Goal: Information Seeking & Learning: Learn about a topic

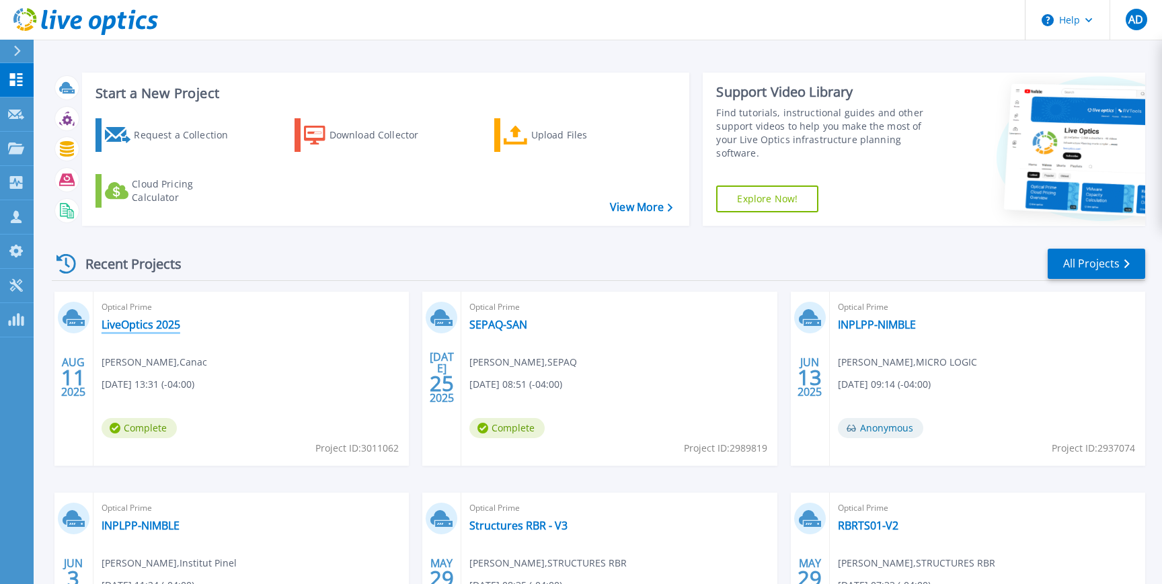
click at [160, 321] on link "LiveOptics 2025" at bounding box center [141, 324] width 79 height 13
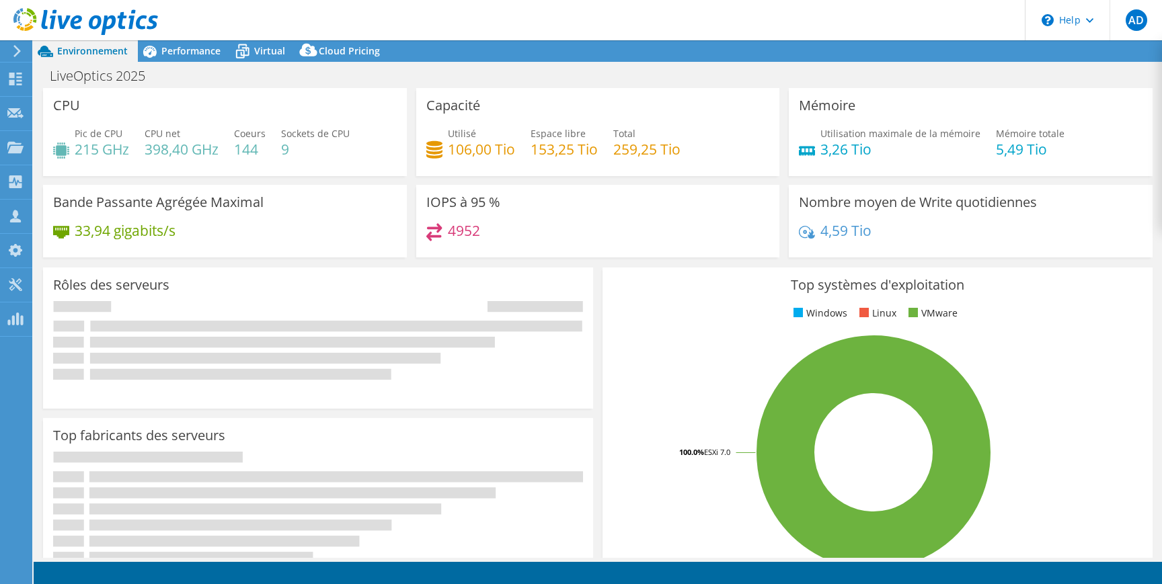
select select "USD"
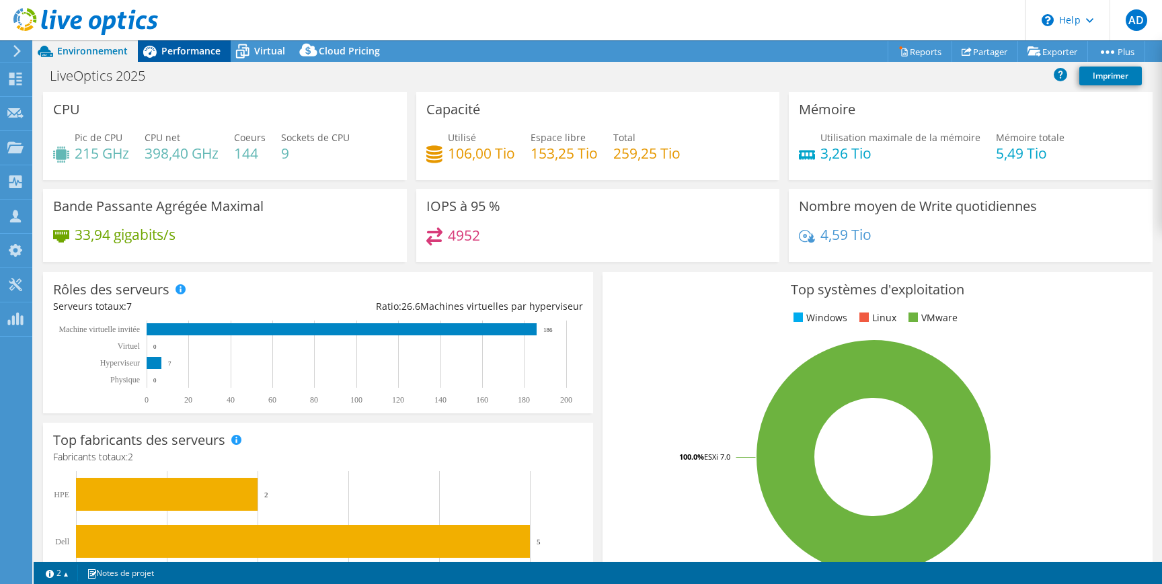
click at [200, 54] on span "Performance" at bounding box center [190, 50] width 59 height 13
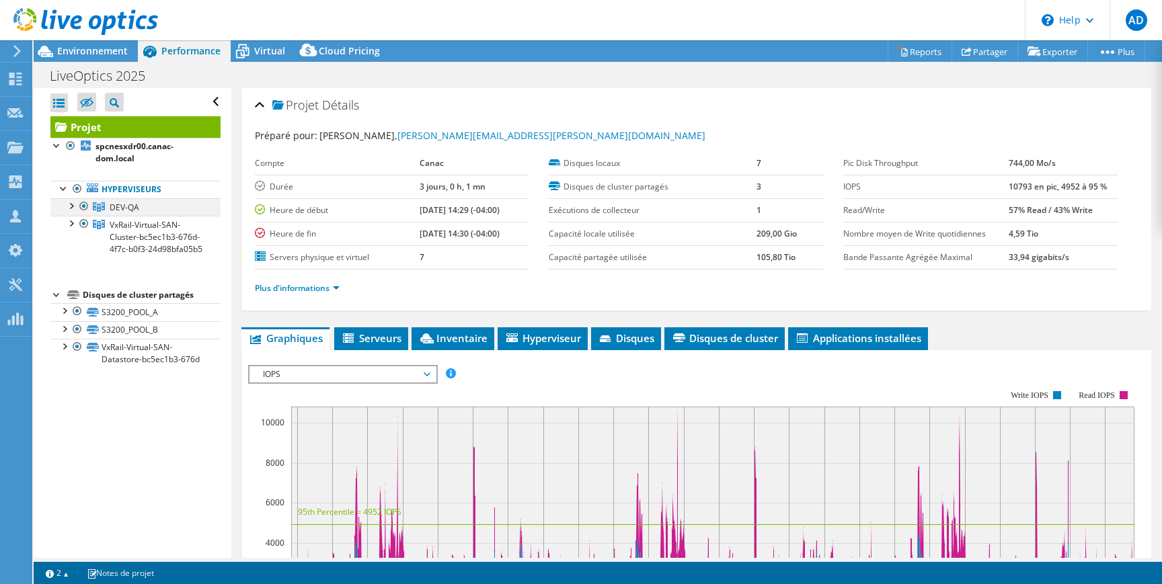
click at [71, 204] on div at bounding box center [70, 204] width 13 height 13
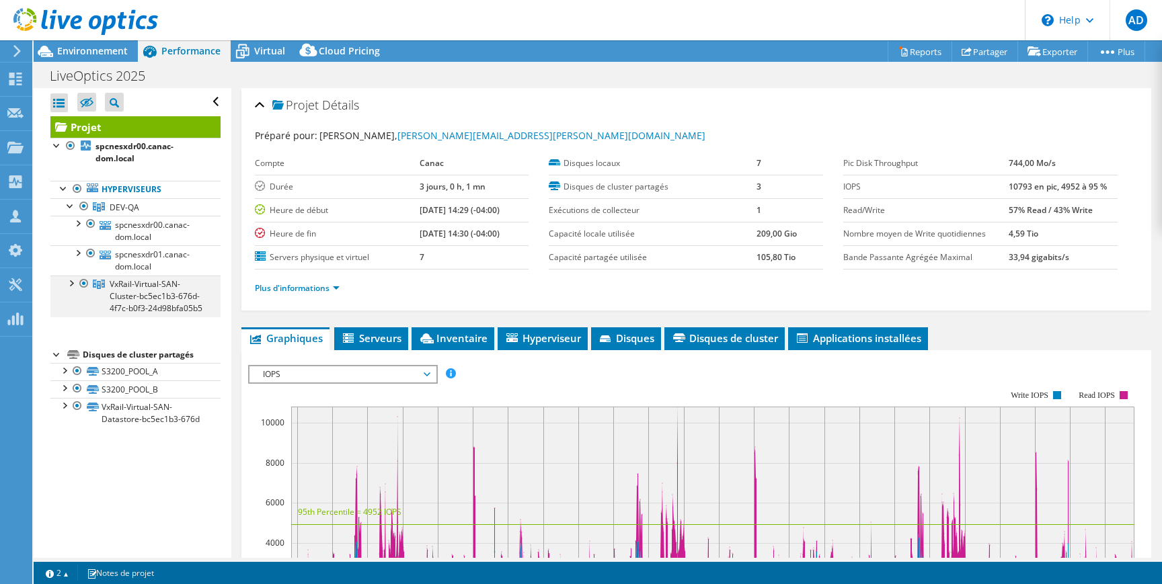
click at [73, 283] on div at bounding box center [70, 282] width 13 height 13
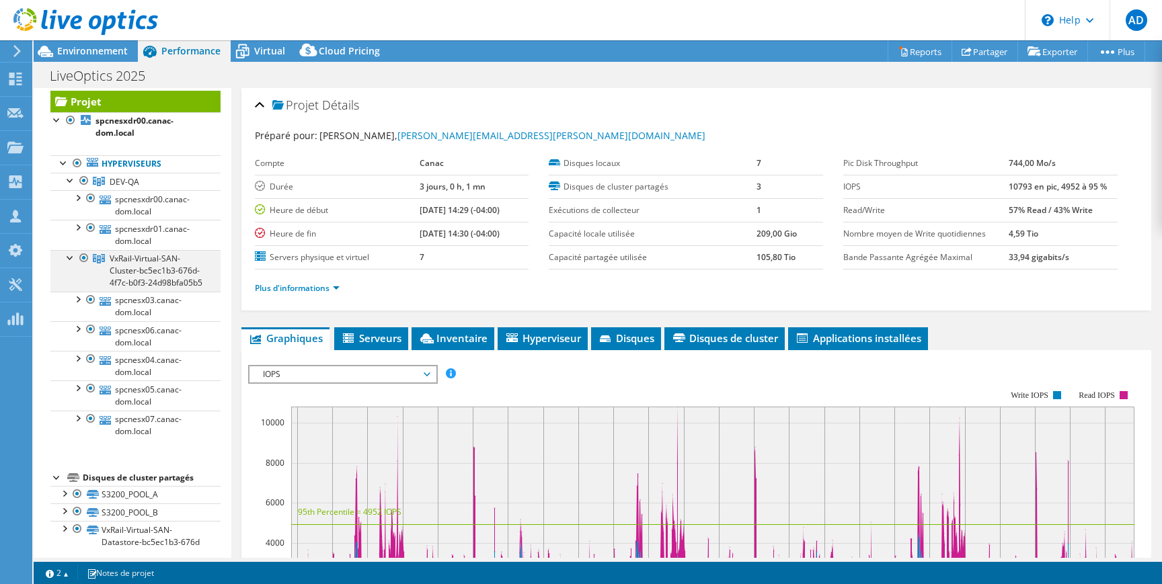
scroll to position [33, 0]
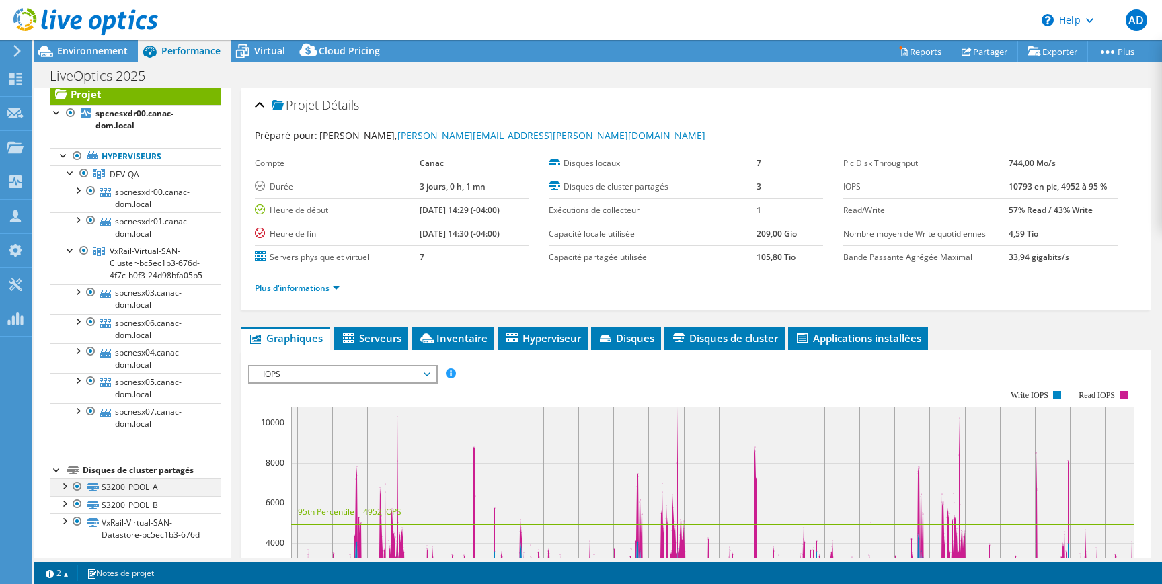
click at [65, 485] on div at bounding box center [63, 485] width 13 height 13
click at [67, 485] on div at bounding box center [63, 483] width 13 height 13
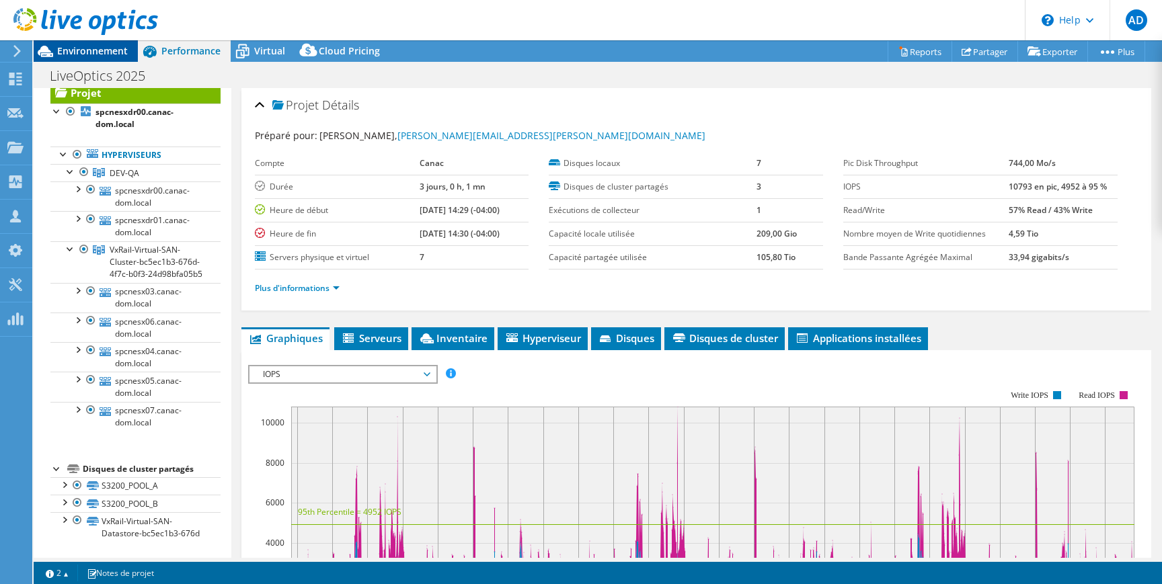
click at [120, 52] on span "Environnement" at bounding box center [92, 50] width 71 height 13
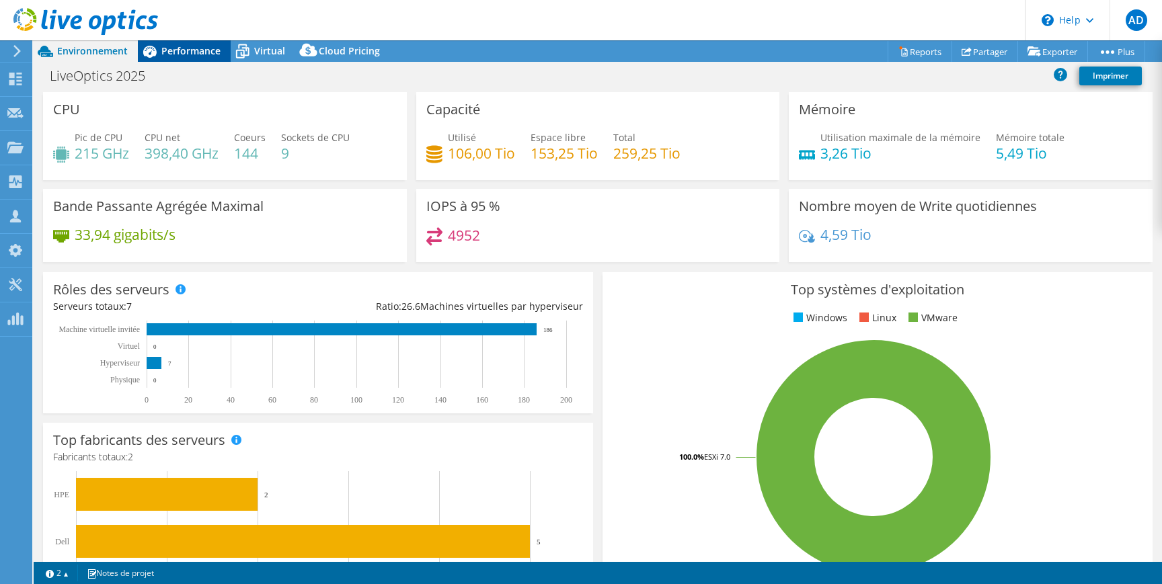
click at [175, 51] on span "Performance" at bounding box center [190, 50] width 59 height 13
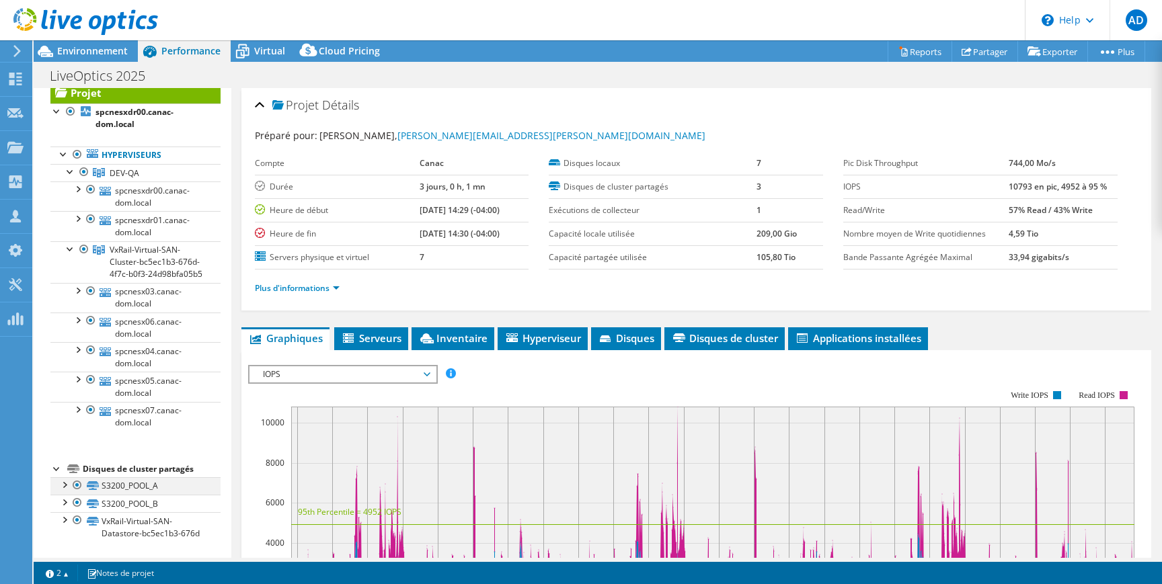
click at [79, 487] on div at bounding box center [77, 485] width 13 height 16
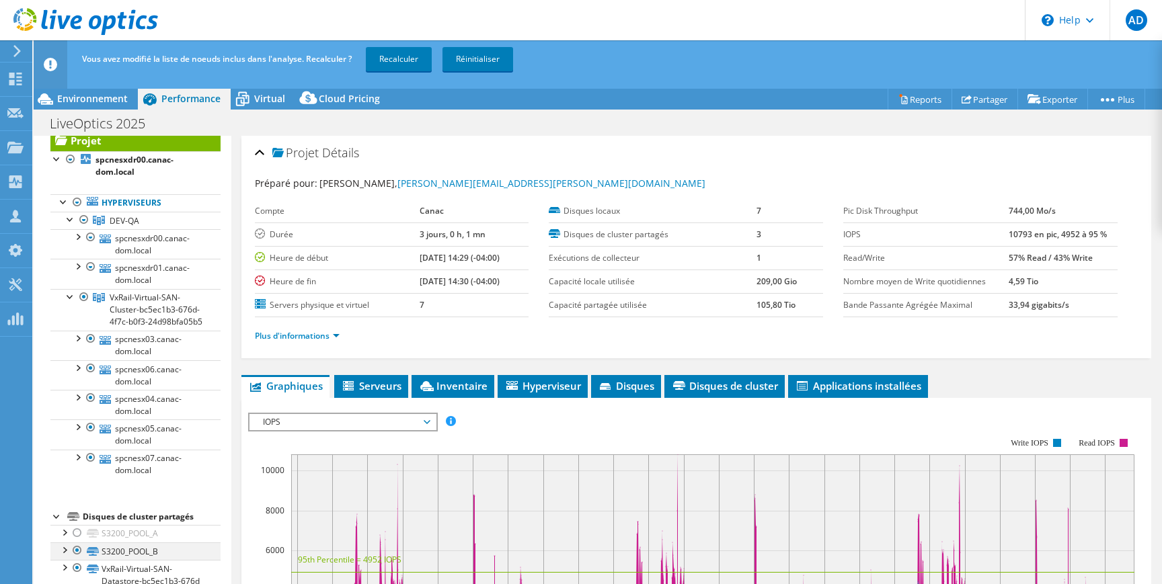
click at [77, 549] on div at bounding box center [77, 551] width 13 height 16
click at [405, 56] on link "Recalculer" at bounding box center [399, 59] width 66 height 24
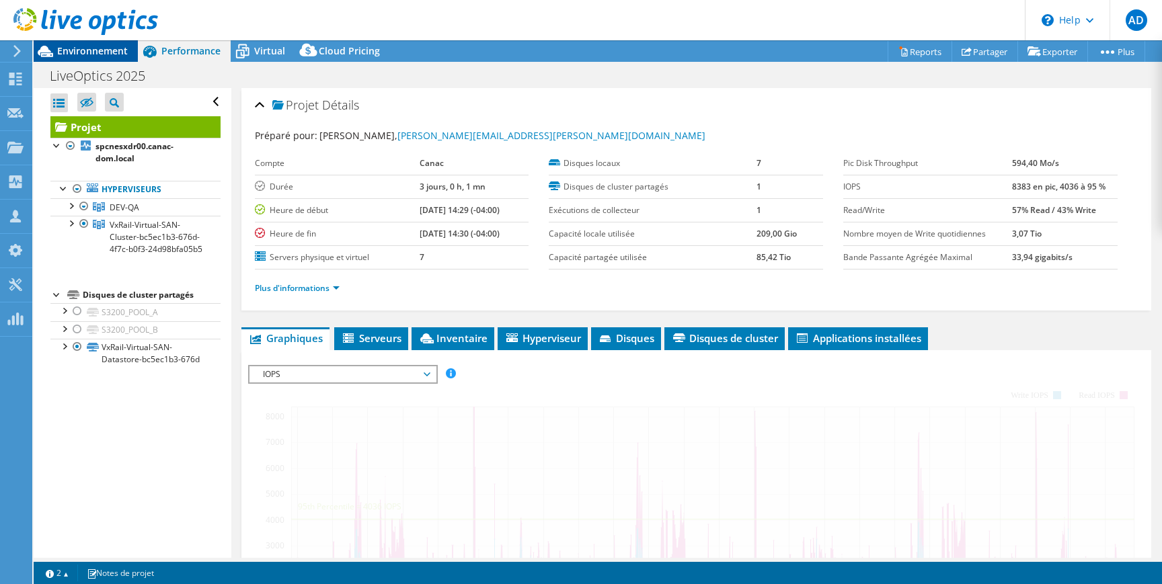
scroll to position [0, 0]
click at [97, 59] on div "Environnement" at bounding box center [86, 51] width 104 height 22
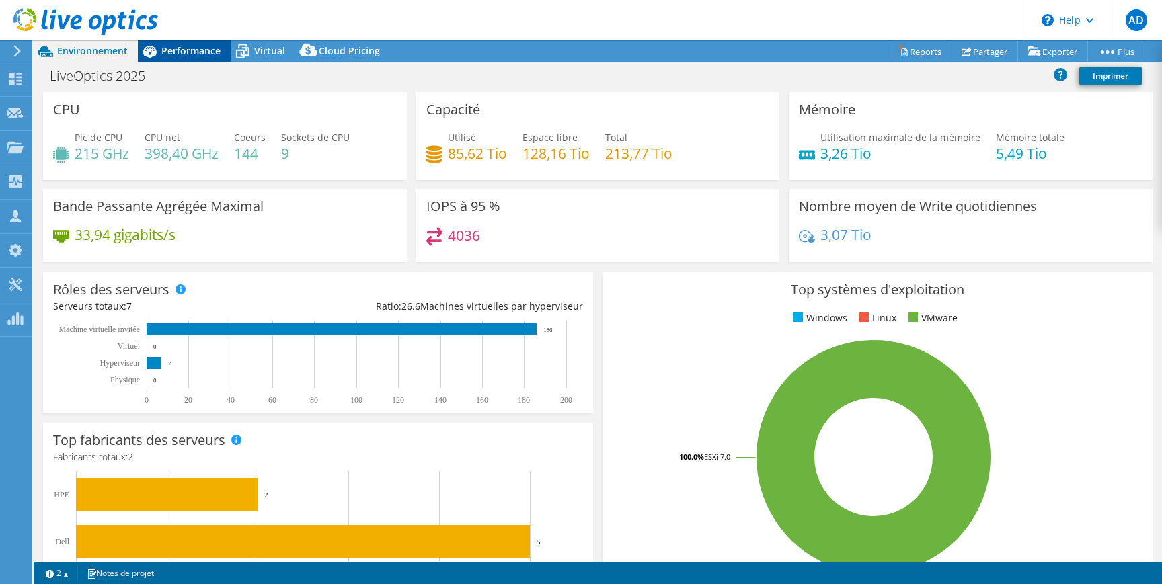
click at [167, 49] on span "Performance" at bounding box center [190, 50] width 59 height 13
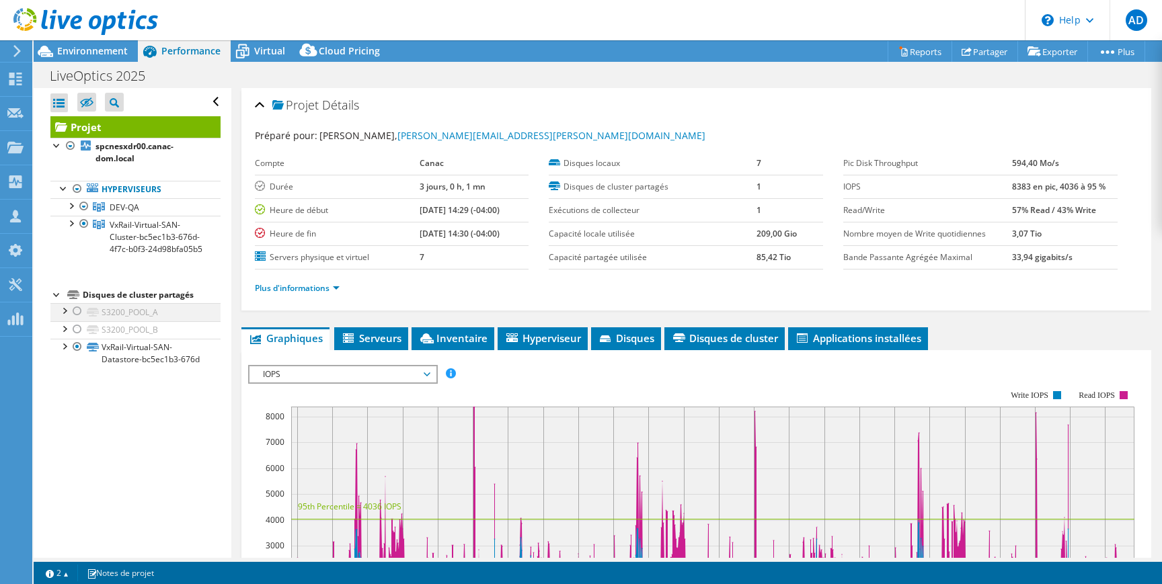
click at [73, 310] on div at bounding box center [77, 311] width 13 height 16
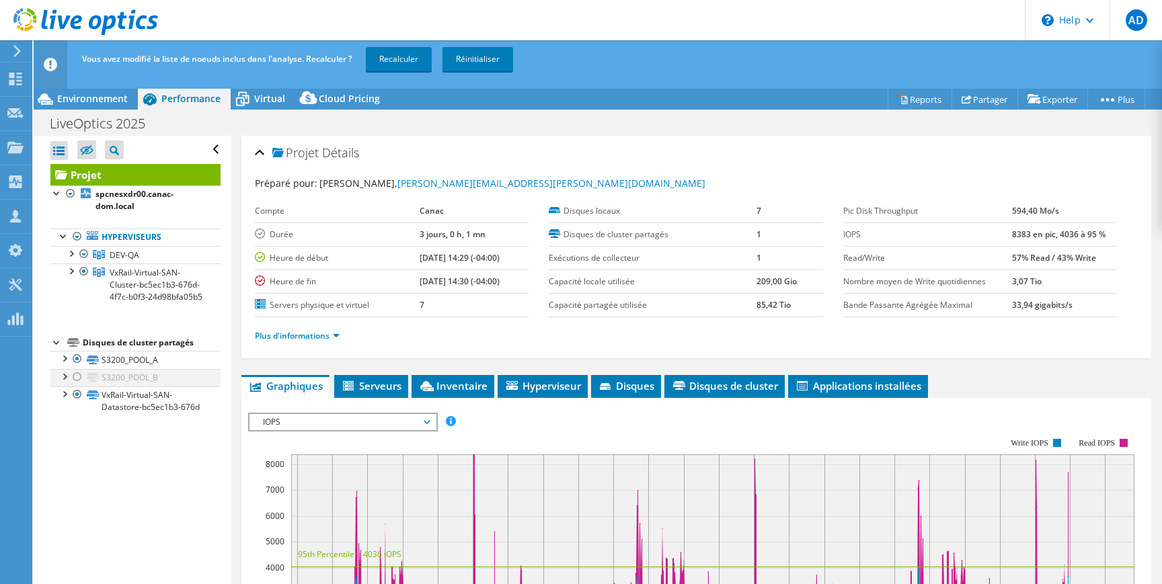
click at [77, 377] on div at bounding box center [77, 377] width 13 height 16
click at [403, 60] on link "Recalculer" at bounding box center [399, 59] width 66 height 24
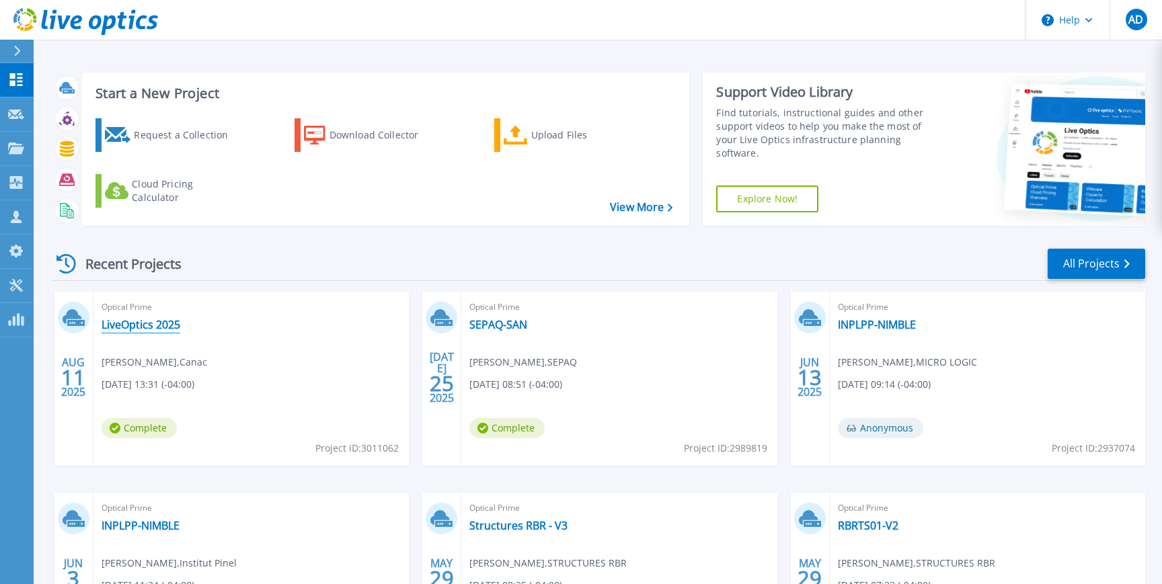
click at [135, 323] on link "LiveOptics 2025" at bounding box center [141, 324] width 79 height 13
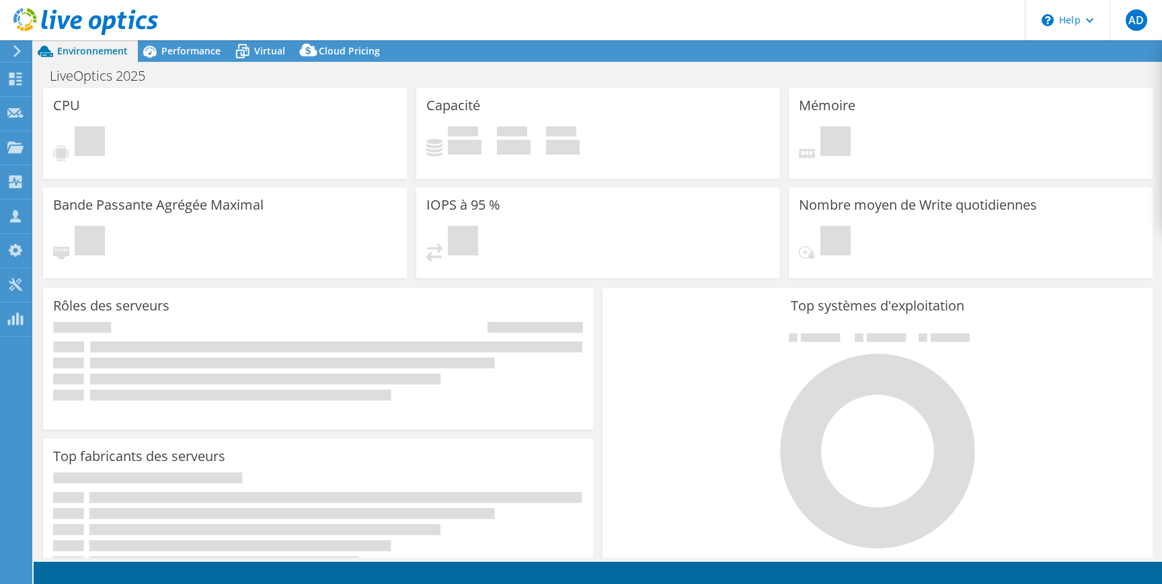
select select "USD"
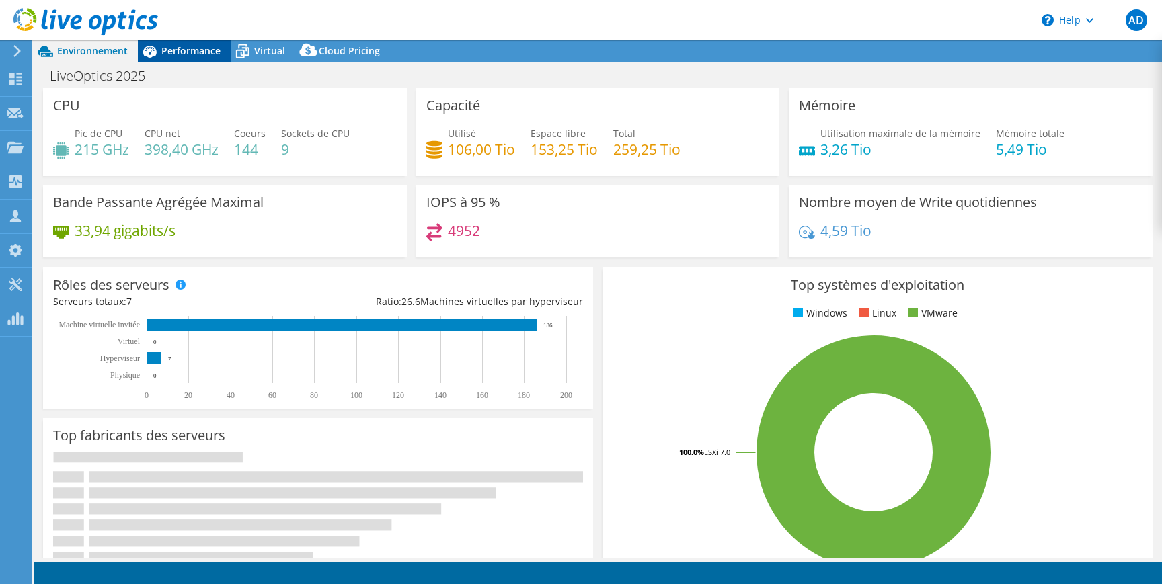
click at [184, 61] on div "Performance" at bounding box center [184, 51] width 93 height 22
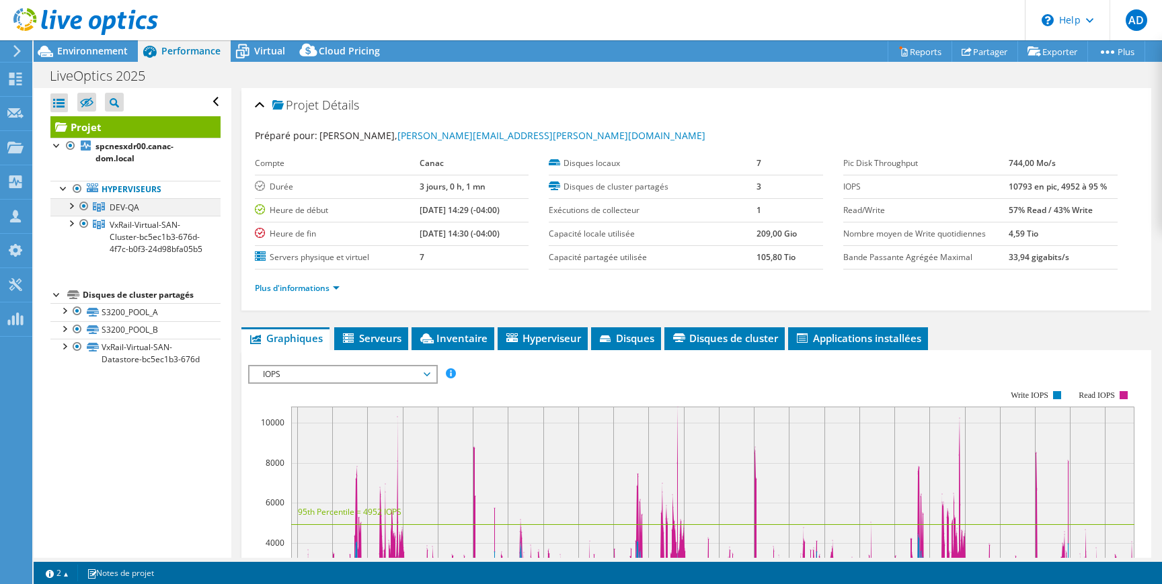
click at [71, 207] on div at bounding box center [70, 204] width 13 height 13
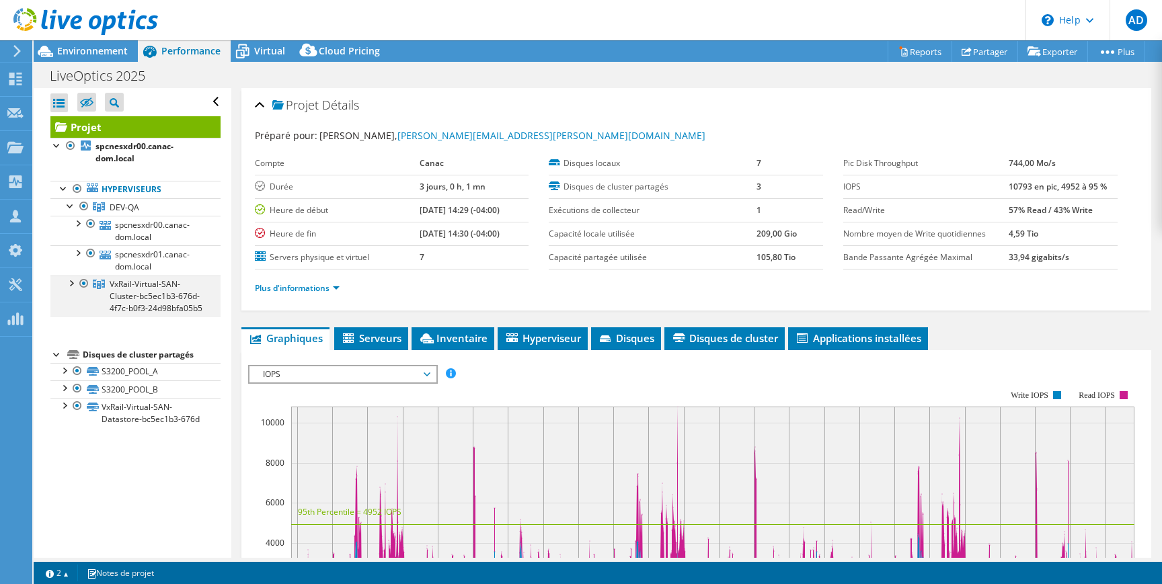
click at [71, 282] on div at bounding box center [70, 282] width 13 height 13
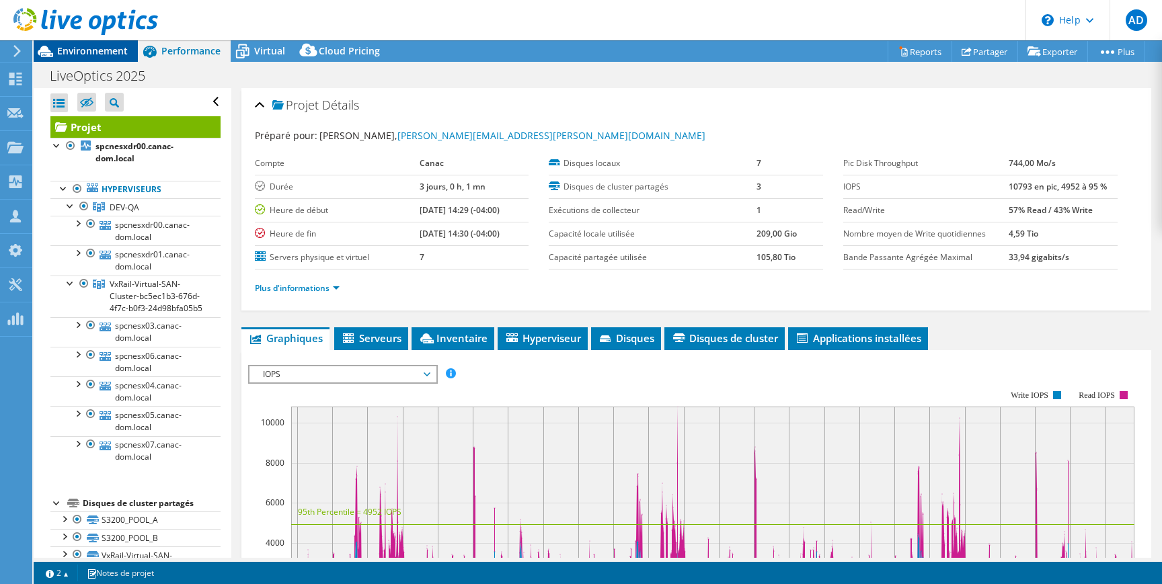
click at [100, 44] on span "Environnement" at bounding box center [92, 50] width 71 height 13
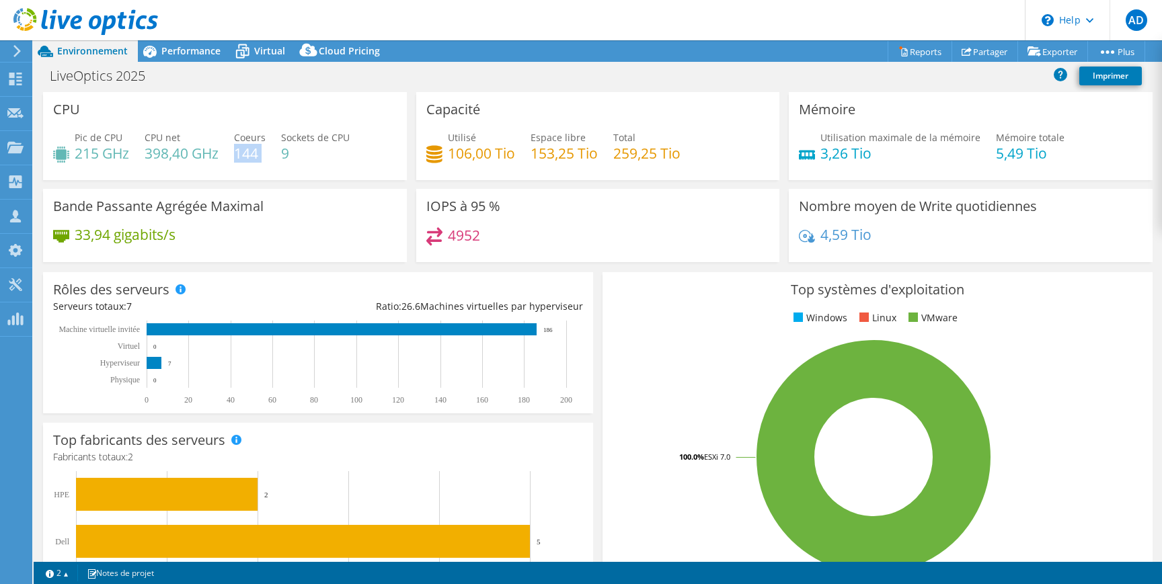
drag, startPoint x: 236, startPoint y: 150, endPoint x: 270, endPoint y: 163, distance: 36.0
click at [270, 163] on div "Pic de CPU 215 GHz CPU net 398,40 GHz Coeurs 144 Sockets de CPU 9" at bounding box center [225, 152] width 344 height 44
drag, startPoint x: 514, startPoint y: 154, endPoint x: 446, endPoint y: 155, distance: 67.9
click at [446, 155] on div "Utilisé 106,00 Tio" at bounding box center [470, 145] width 89 height 30
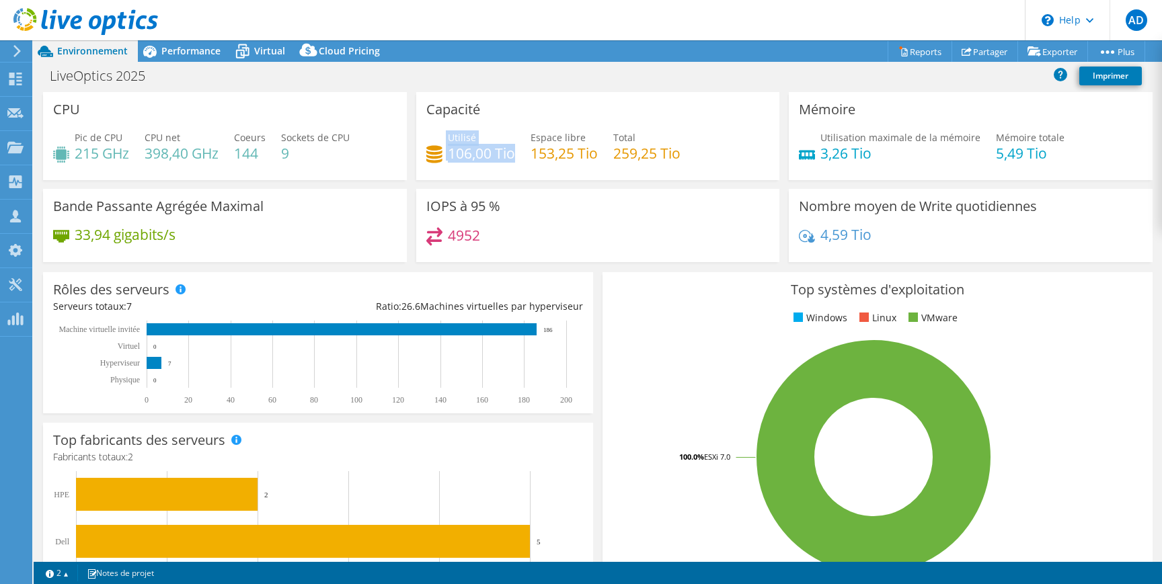
click at [446, 155] on div "Utilisé 106,00 Tio" at bounding box center [470, 145] width 89 height 30
drag, startPoint x: 510, startPoint y: 154, endPoint x: 456, endPoint y: 155, distance: 53.8
click at [455, 155] on h4 "106,00 Tio" at bounding box center [481, 153] width 67 height 15
click at [553, 149] on h4 "153,25 Tio" at bounding box center [564, 153] width 67 height 15
drag, startPoint x: 684, startPoint y: 153, endPoint x: 465, endPoint y: 148, distance: 219.3
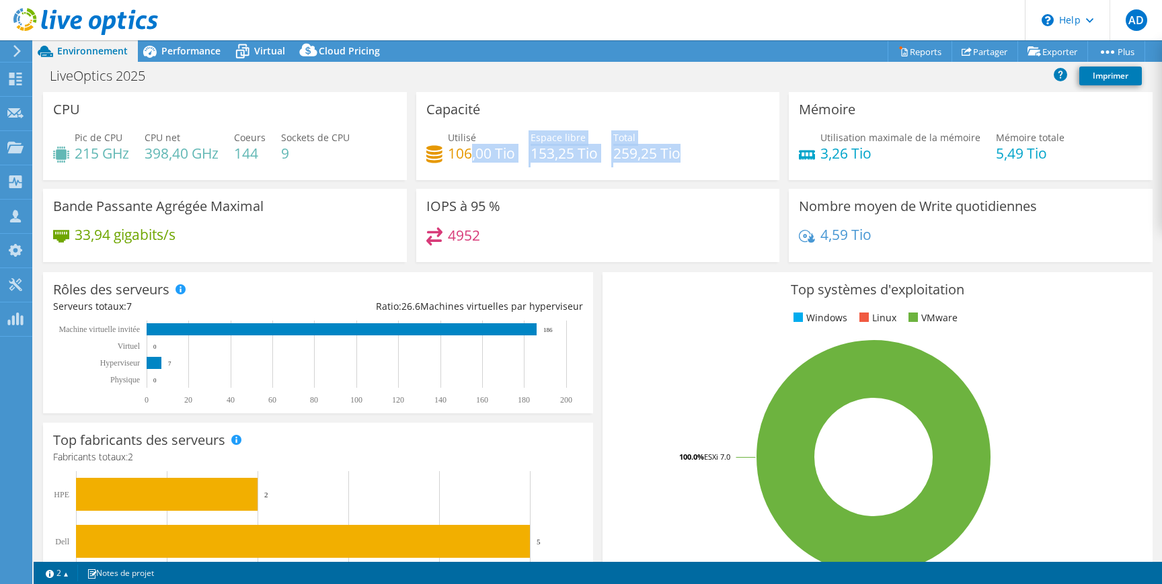
click at [467, 148] on div "Utilisé 106,00 Tio Espace libre 153,25 Tio Total 259,25 Tio" at bounding box center [598, 152] width 344 height 44
click at [705, 145] on div "Utilisé 106,00 Tio Espace libre 153,25 Tio Total 259,25 Tio" at bounding box center [598, 152] width 344 height 44
